Goal: Transaction & Acquisition: Obtain resource

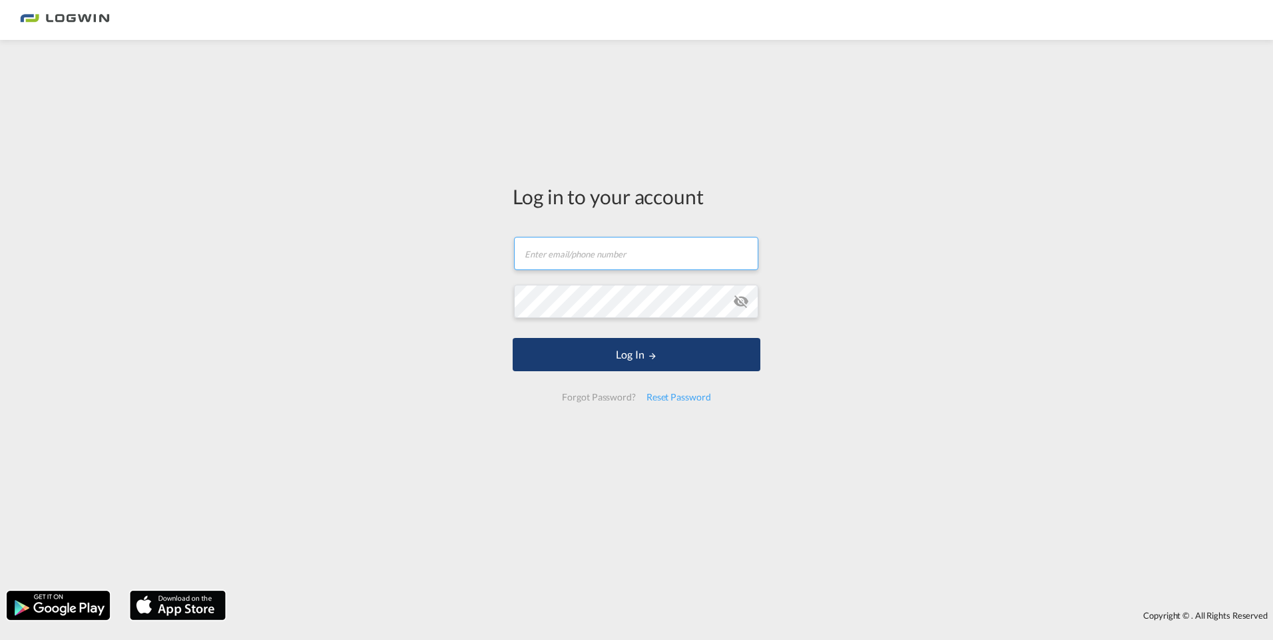
type input "[PERSON_NAME][EMAIL_ADDRESS][PERSON_NAME][DOMAIN_NAME]"
click at [577, 360] on button "Log In" at bounding box center [637, 354] width 248 height 33
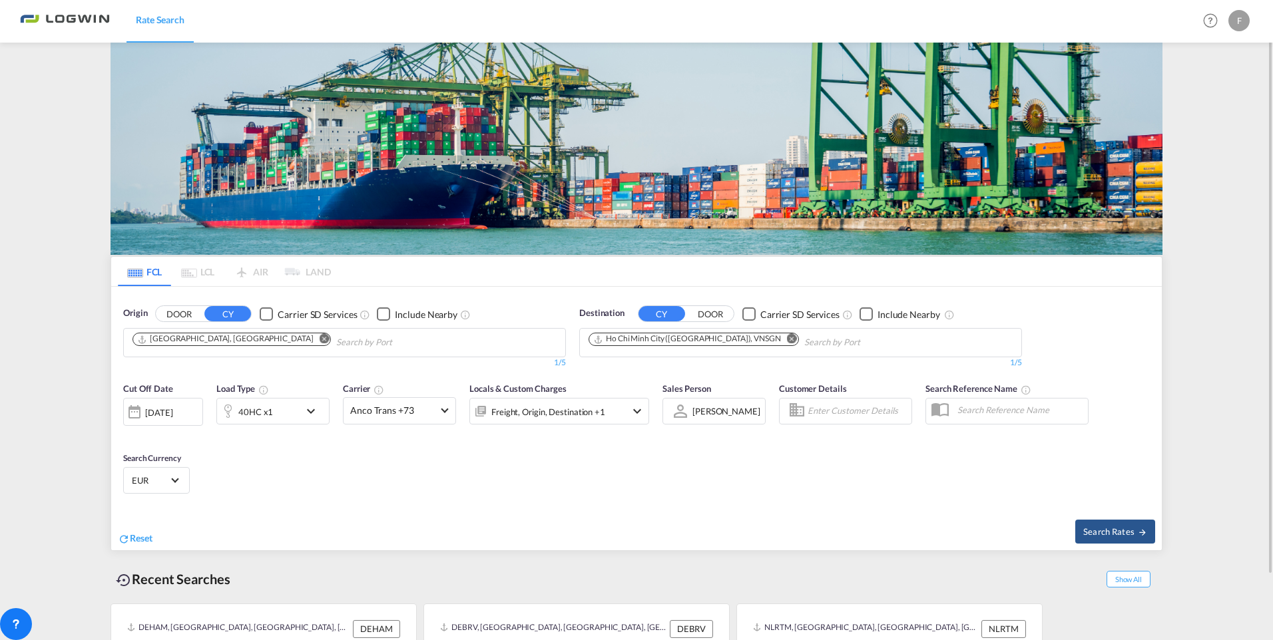
click at [787, 339] on md-icon "Remove" at bounding box center [792, 339] width 10 height 10
click at [734, 342] on md-chips at bounding box center [800, 343] width 441 height 28
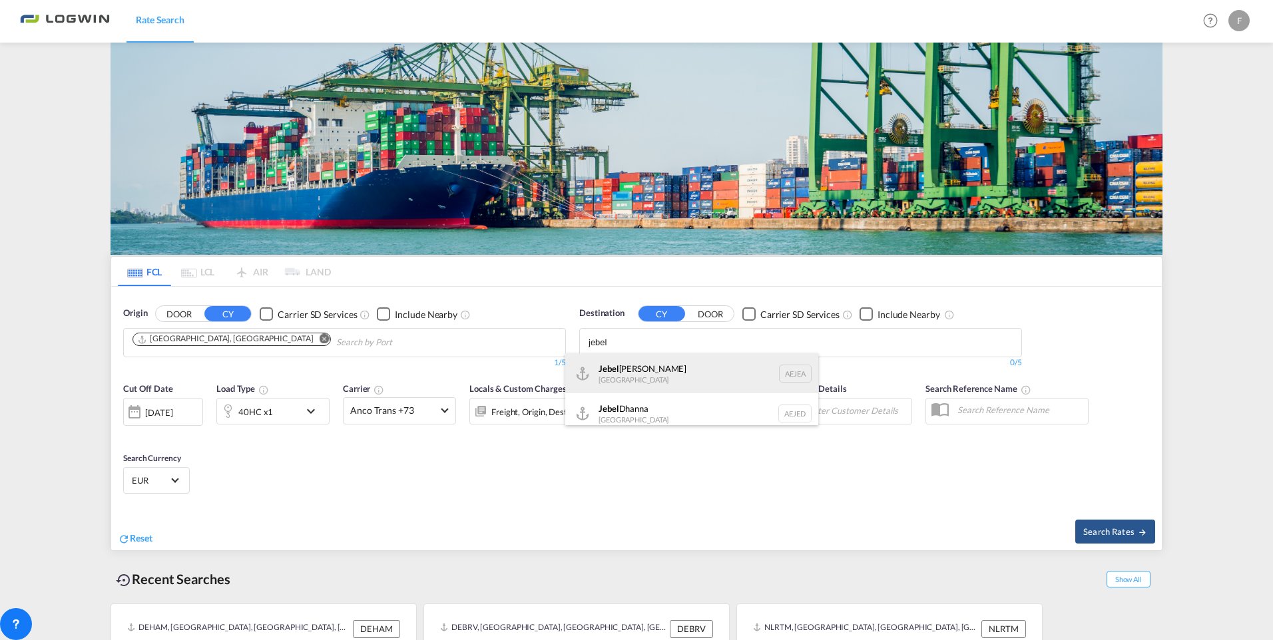
type input "jebel"
click at [694, 366] on div "[GEOGRAPHIC_DATA] [GEOGRAPHIC_DATA]" at bounding box center [691, 374] width 253 height 40
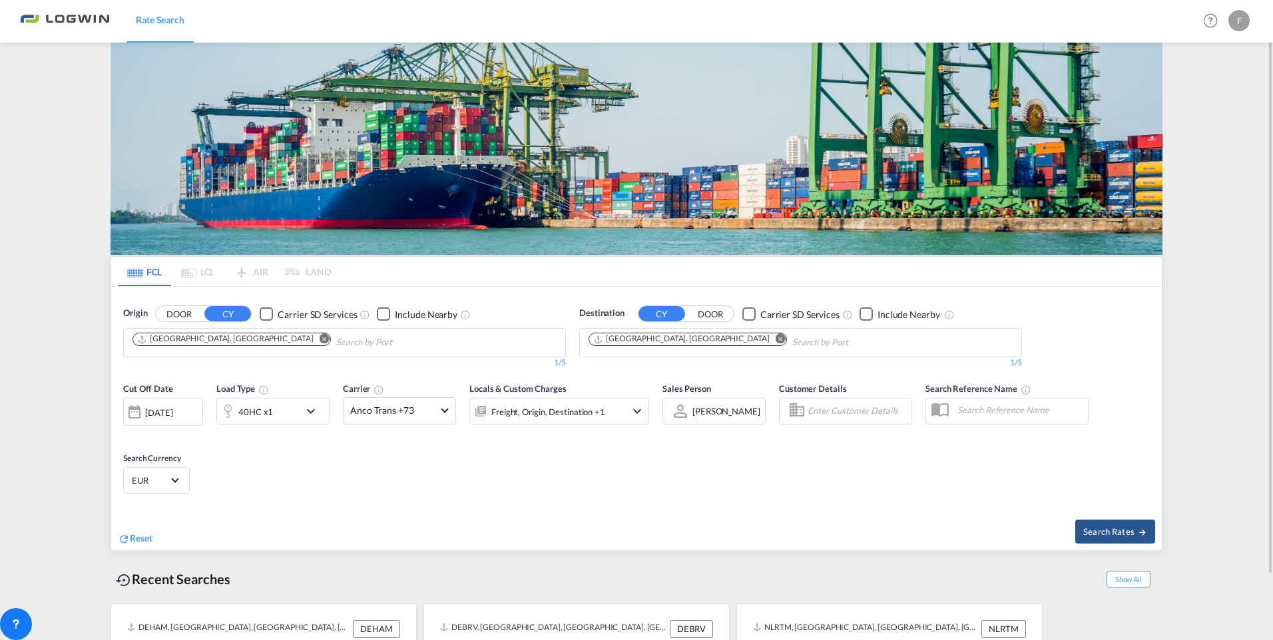
click at [316, 414] on md-icon "icon-chevron-down" at bounding box center [314, 411] width 23 height 16
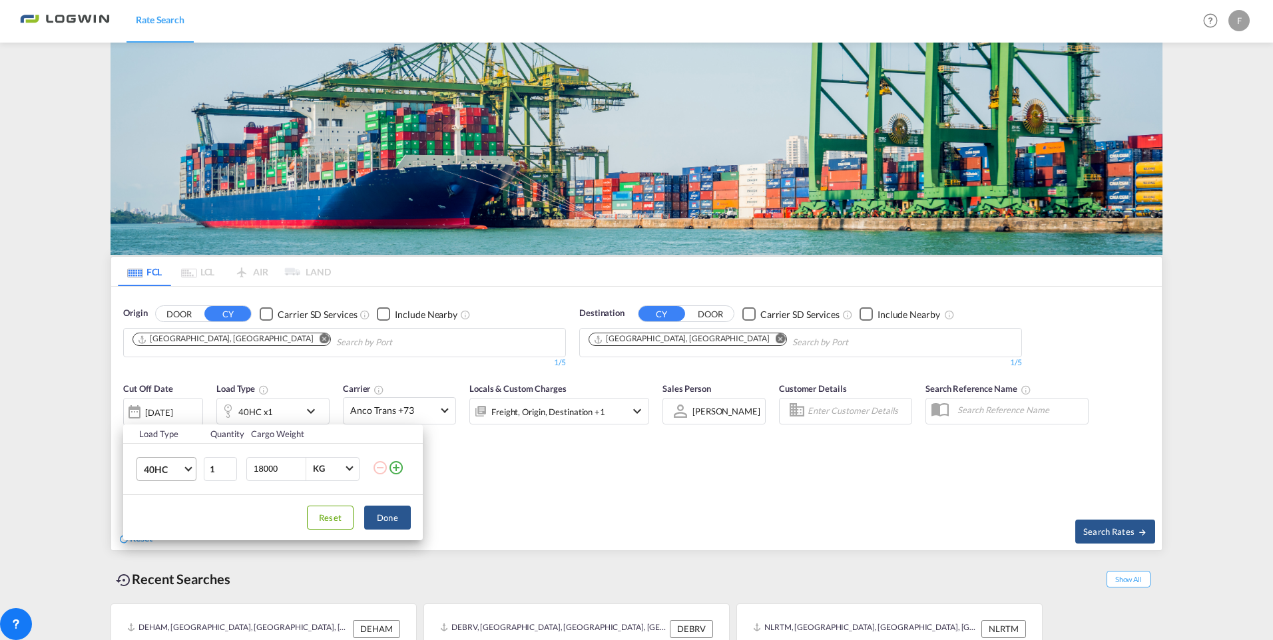
click at [166, 473] on span "40HC" at bounding box center [163, 469] width 39 height 13
click at [178, 406] on md-option "20GP" at bounding box center [178, 405] width 91 height 32
click at [373, 514] on button "Done" at bounding box center [387, 518] width 47 height 24
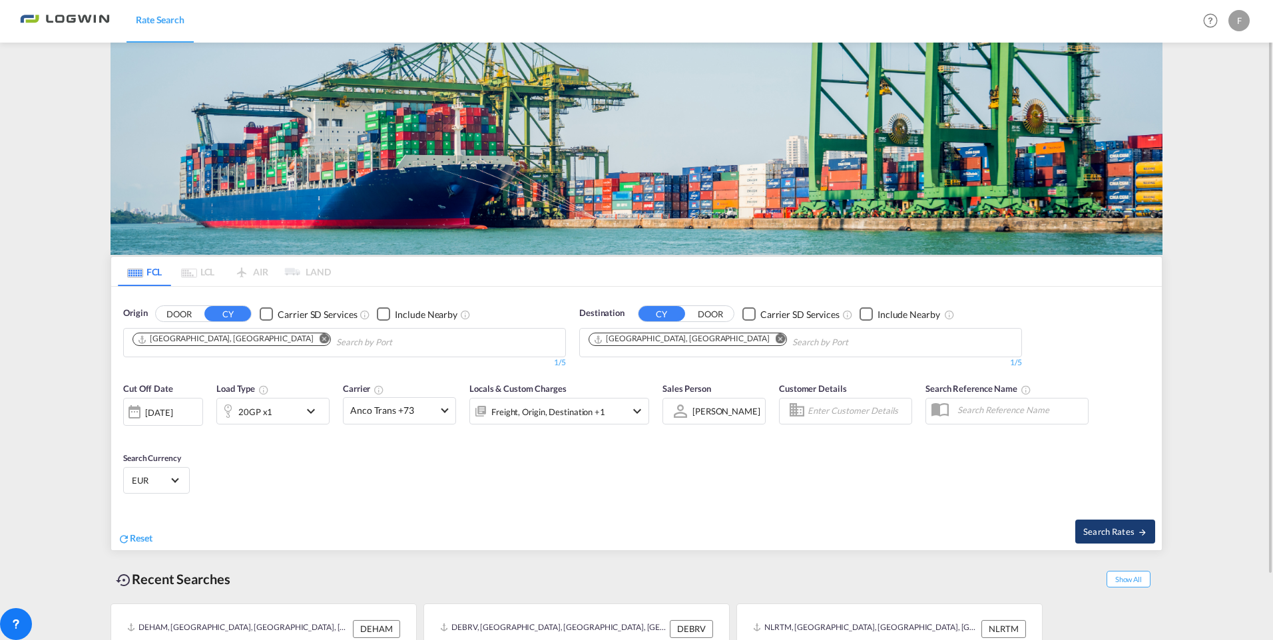
click at [1087, 525] on button "Search Rates" at bounding box center [1115, 532] width 80 height 24
type input "DEHAM to AEJEA / [DATE]"
